Goal: Navigation & Orientation: Find specific page/section

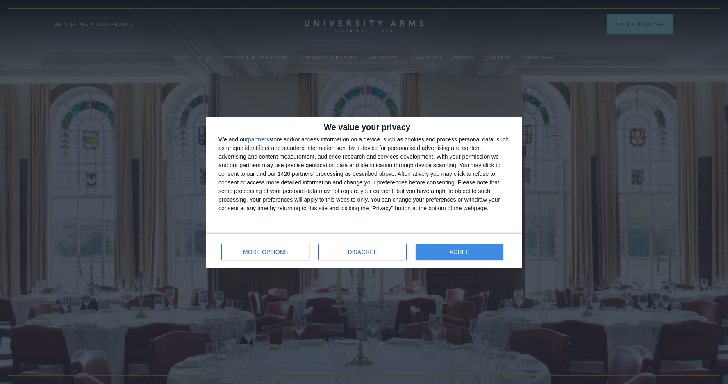
click at [472, 256] on button "AGREE" at bounding box center [460, 252] width 88 height 16
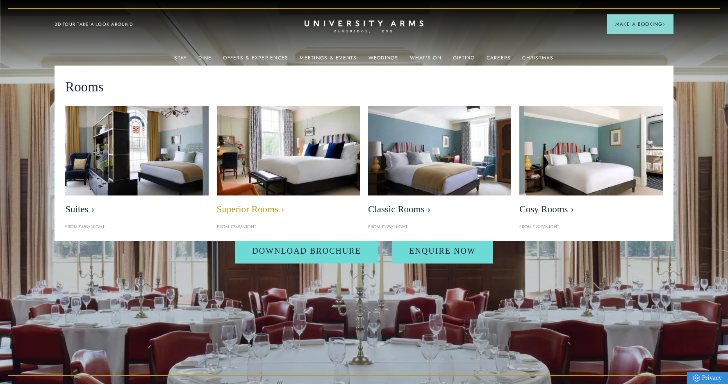
click at [285, 164] on img at bounding box center [288, 150] width 165 height 103
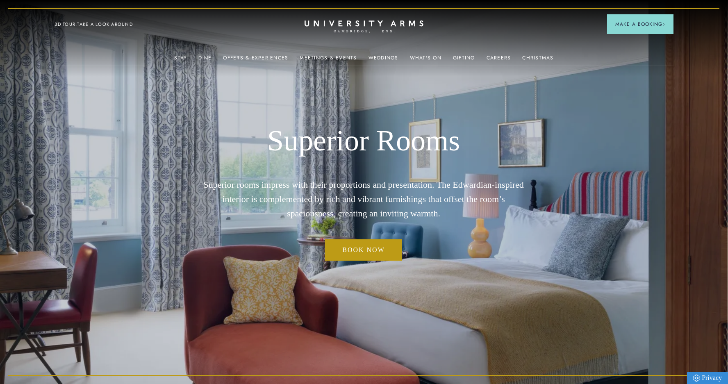
scroll to position [0, 0]
click at [281, 57] on link "Offers & Experiences" at bounding box center [255, 60] width 65 height 11
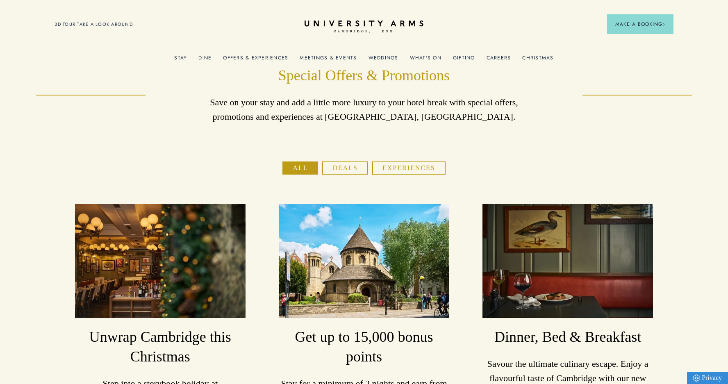
click at [423, 59] on link "What's On" at bounding box center [426, 60] width 32 height 11
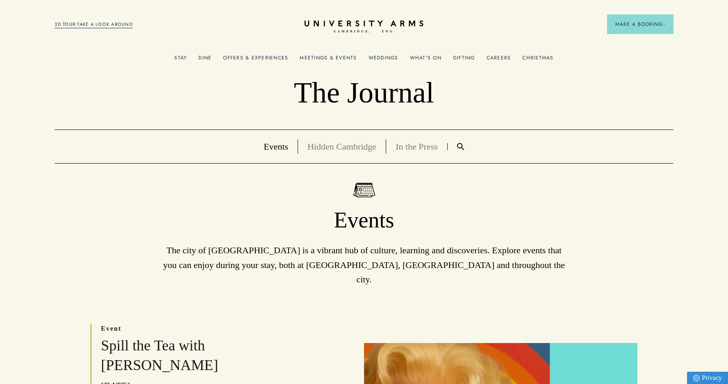
click at [428, 58] on link "What's On" at bounding box center [426, 60] width 32 height 11
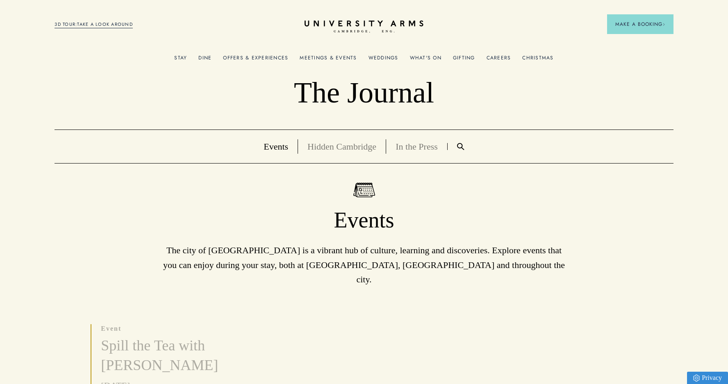
click at [428, 58] on link "What's On" at bounding box center [426, 60] width 32 height 11
